Goal: Task Accomplishment & Management: Use online tool/utility

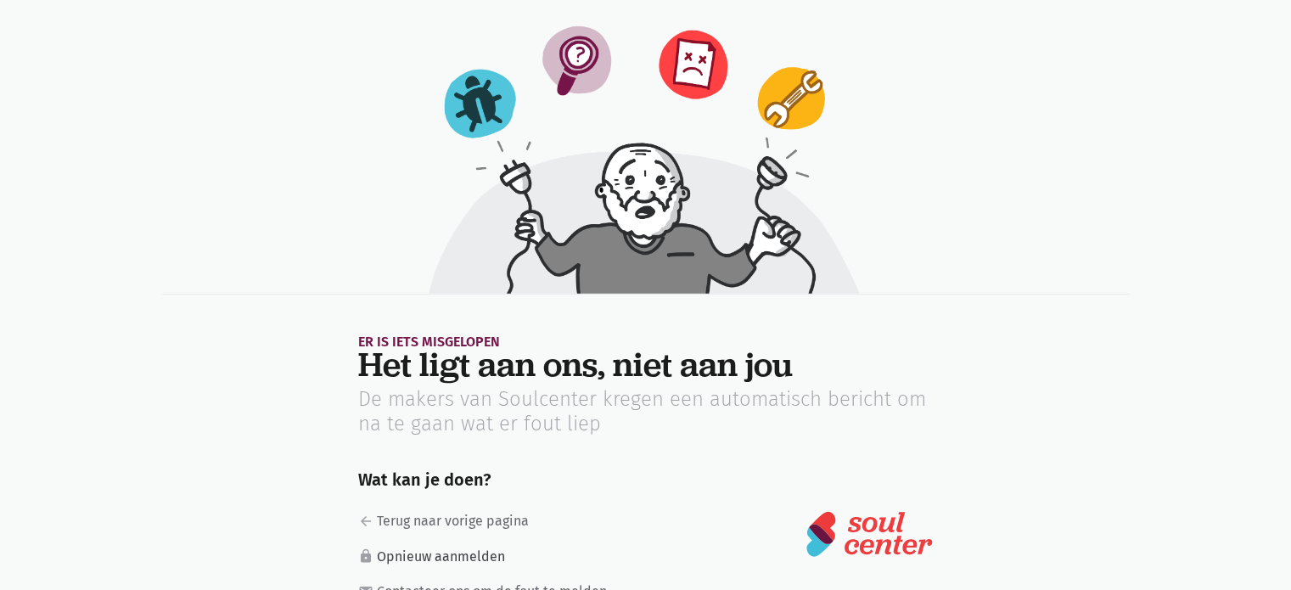
click at [413, 556] on link "lock Opnieuw aanmelden" at bounding box center [491, 557] width 266 height 22
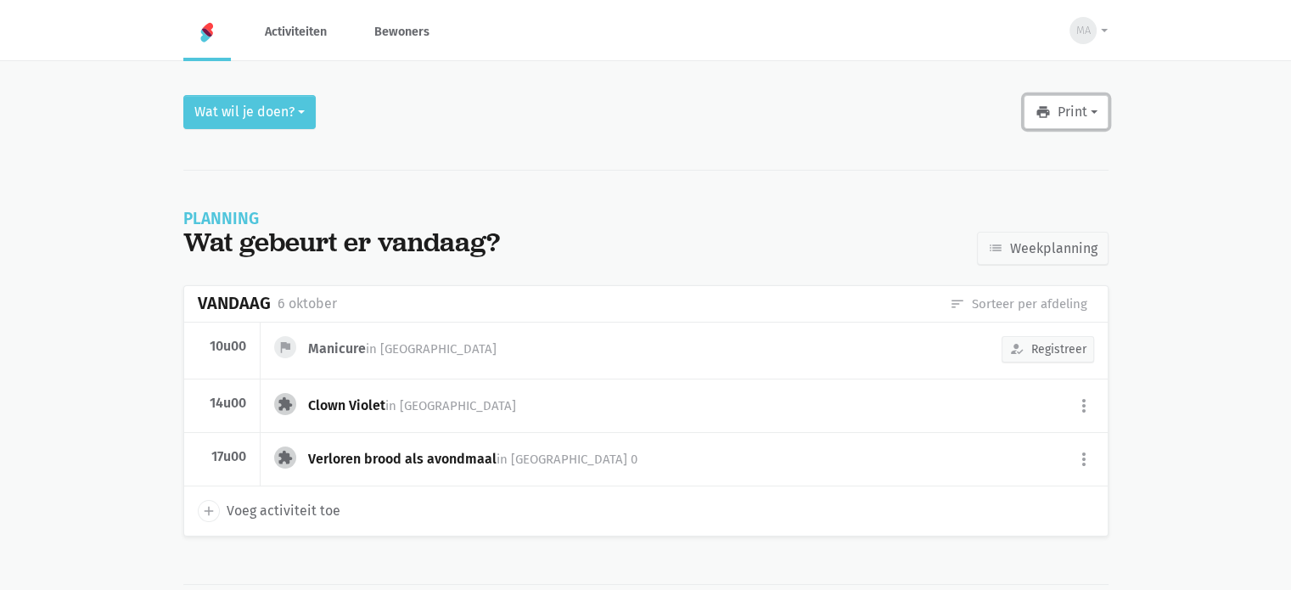
click at [1093, 113] on button "print Print" at bounding box center [1065, 112] width 84 height 34
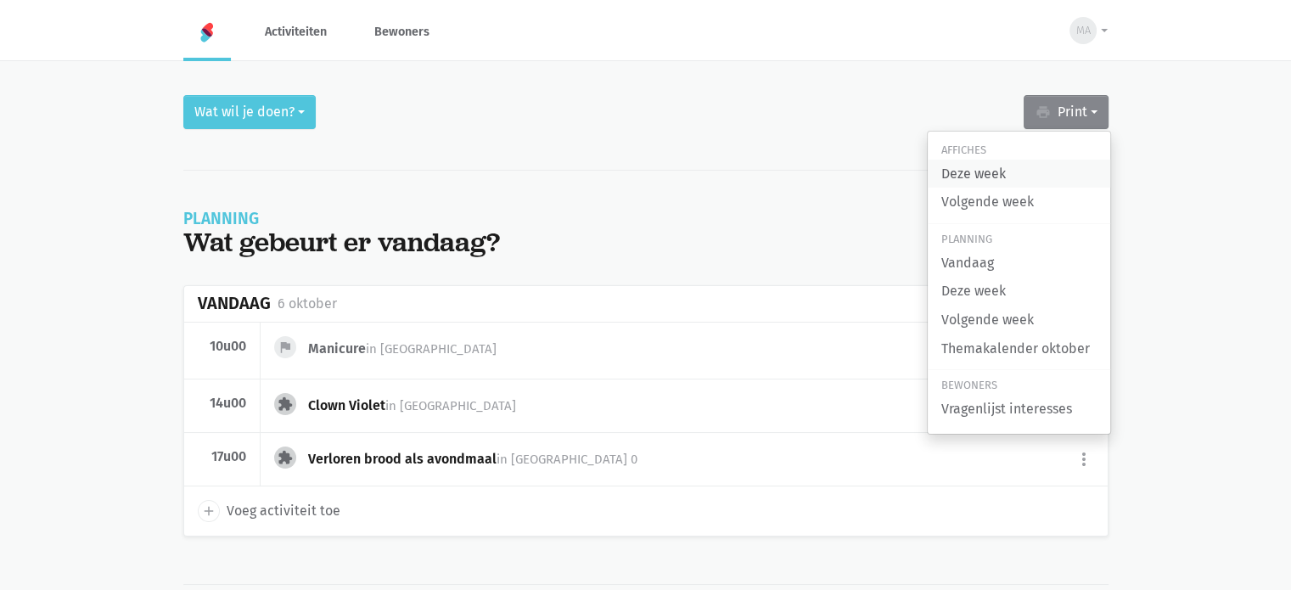
click at [988, 172] on link "Deze week" at bounding box center [1018, 174] width 182 height 29
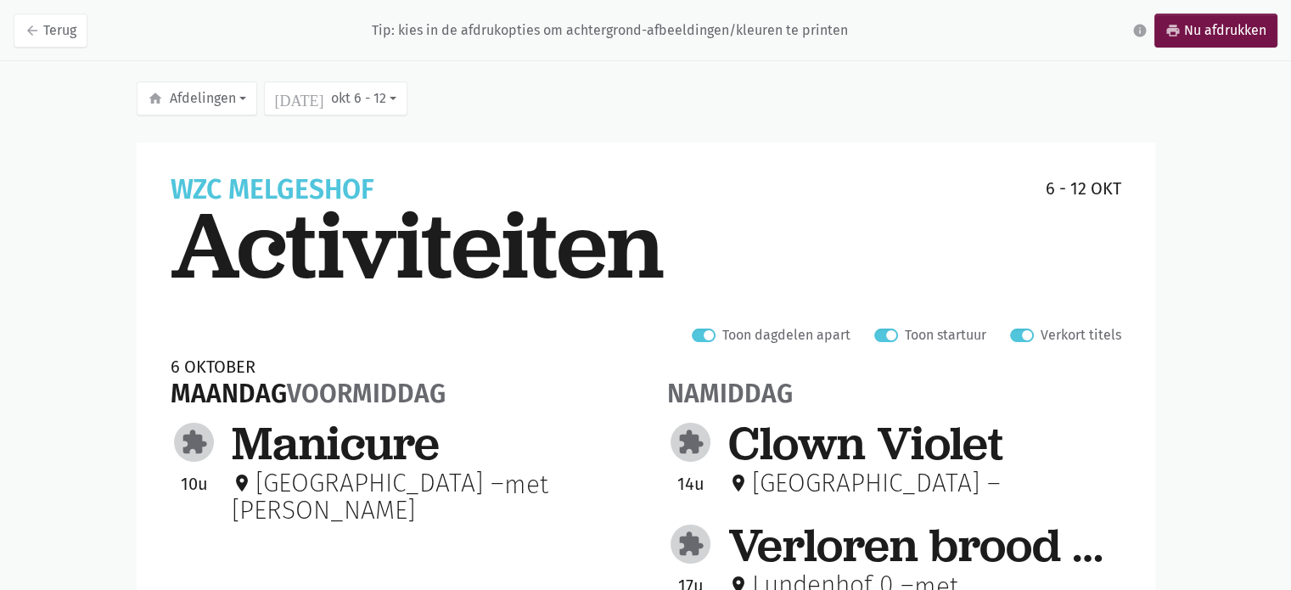
click at [1031, 326] on div "Verkort titels" at bounding box center [1065, 335] width 111 height 22
click at [1040, 337] on label "Verkort titels" at bounding box center [1080, 335] width 81 height 22
click at [1023, 337] on input "Verkort titels" at bounding box center [1017, 333] width 14 height 18
checkbox input "false"
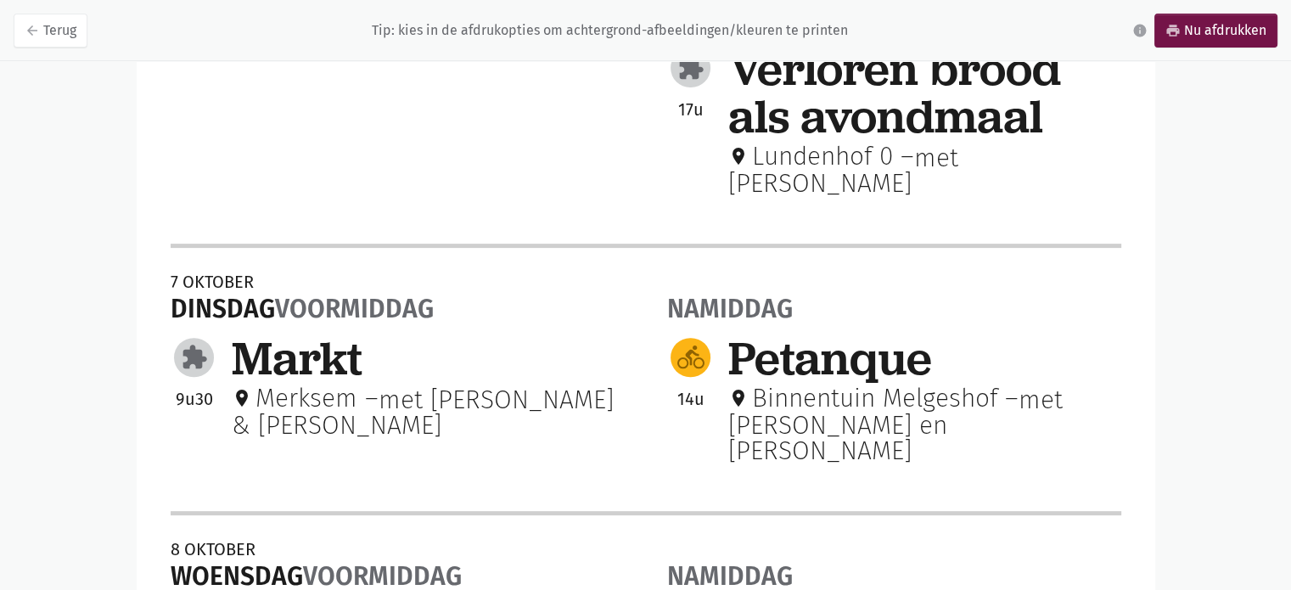
scroll to position [509, 0]
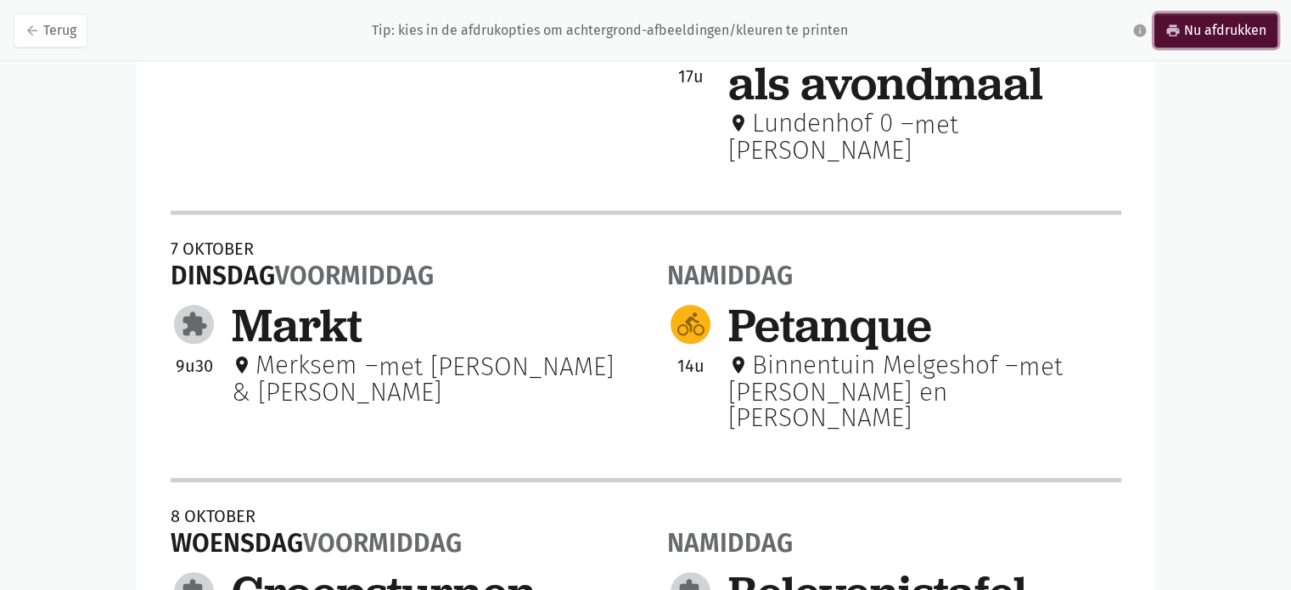
click at [1218, 31] on link "print Nu afdrukken" at bounding box center [1215, 31] width 123 height 34
